Goal: Task Accomplishment & Management: Use online tool/utility

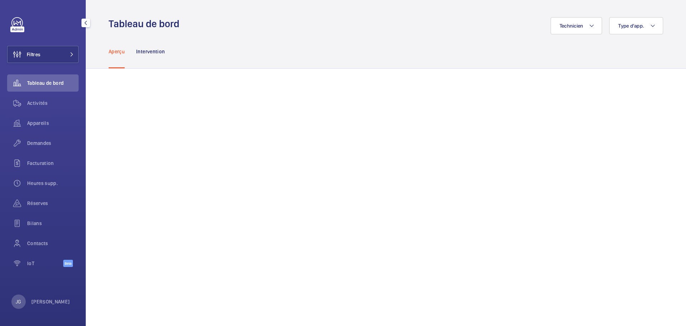
click at [38, 298] on p "[PERSON_NAME]" at bounding box center [50, 301] width 39 height 7
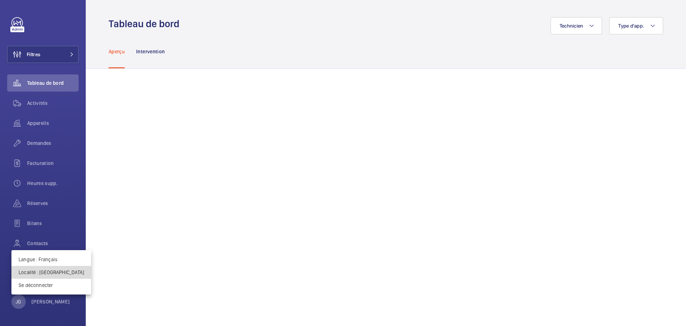
click at [53, 273] on p "Localité : [GEOGRAPHIC_DATA]" at bounding box center [51, 271] width 65 height 7
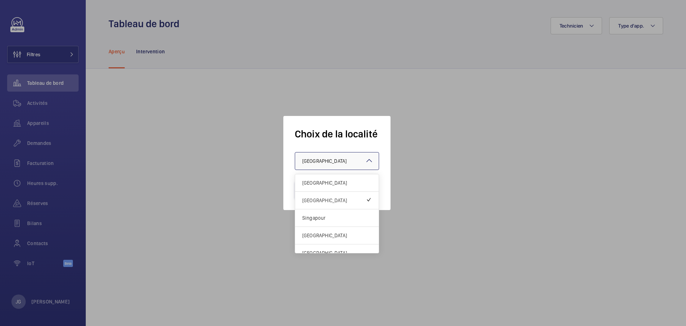
click at [329, 153] on div at bounding box center [337, 160] width 84 height 17
click at [316, 218] on span "Singapour" at bounding box center [336, 217] width 69 height 7
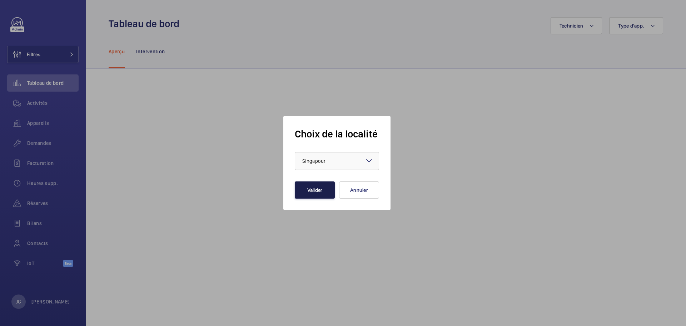
click at [308, 194] on button "Valider" at bounding box center [315, 189] width 40 height 17
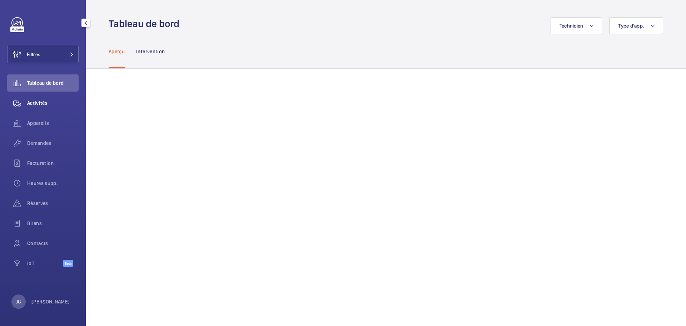
click at [43, 106] on div "Activités" at bounding box center [42, 102] width 71 height 17
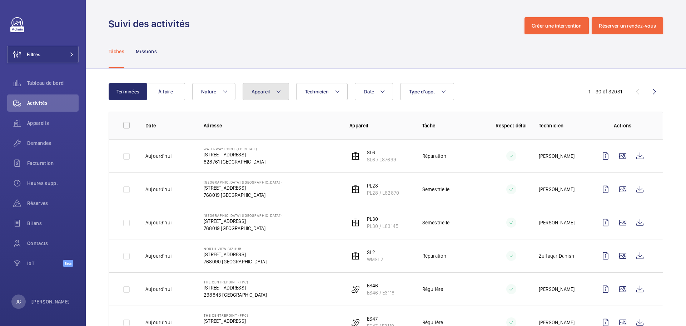
click at [267, 91] on span "Appareil" at bounding box center [261, 92] width 19 height 6
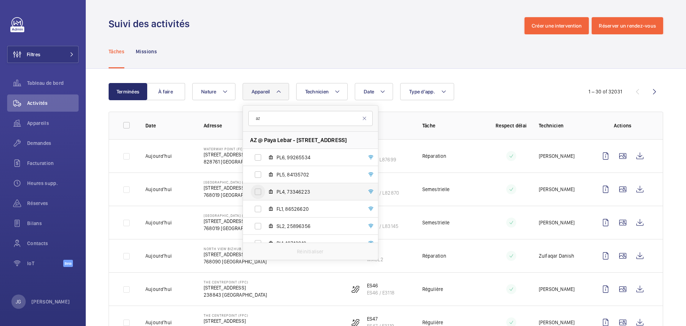
type input "az"
click at [261, 192] on input "PL4, 73346223" at bounding box center [258, 191] width 14 height 14
checkbox input "true"
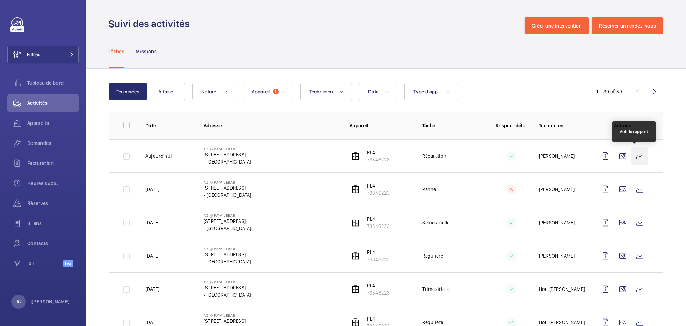
click at [636, 158] on wm-front-icon-button at bounding box center [639, 155] width 17 height 17
